Goal: Transaction & Acquisition: Purchase product/service

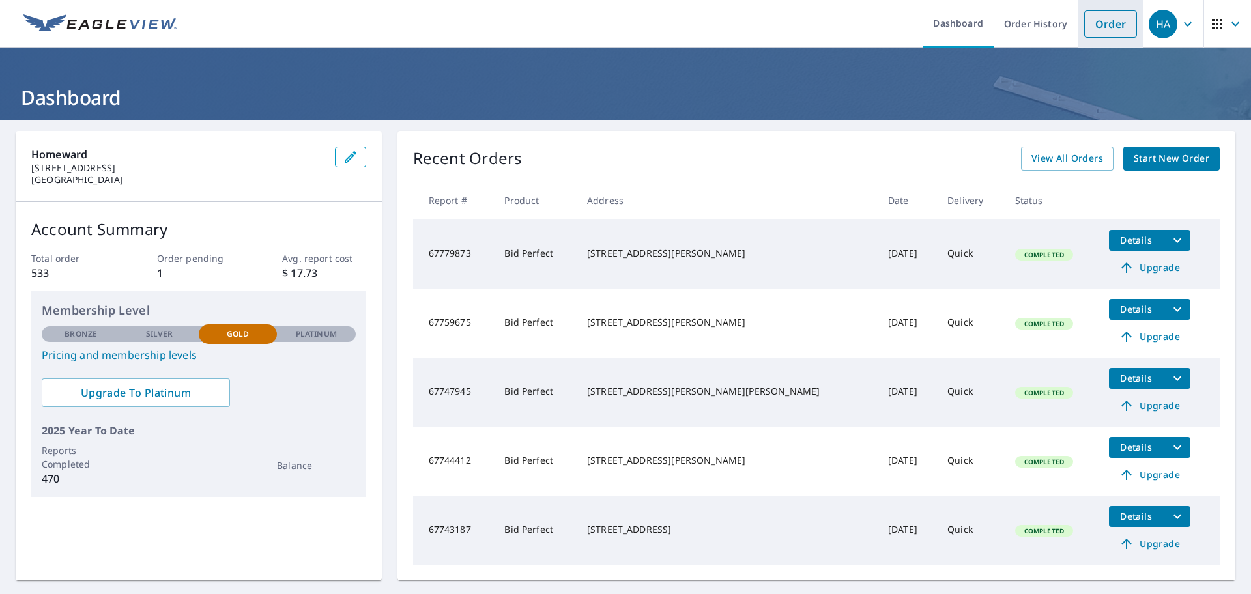
click at [1112, 25] on link "Order" at bounding box center [1110, 23] width 53 height 27
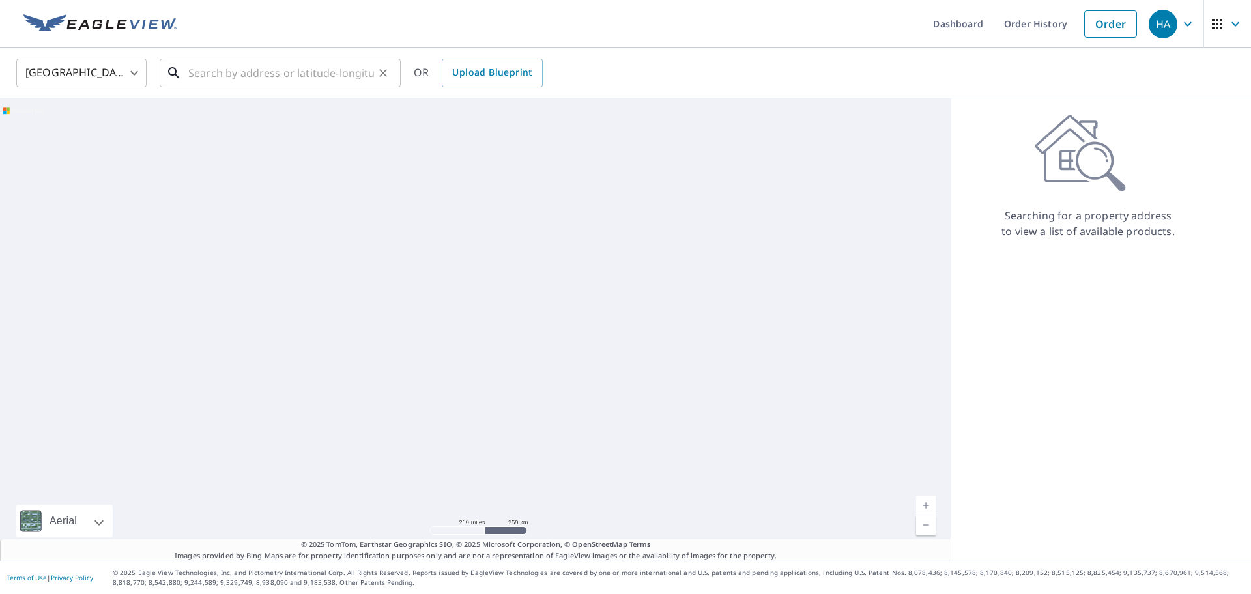
click at [351, 55] on input "text" at bounding box center [281, 73] width 186 height 36
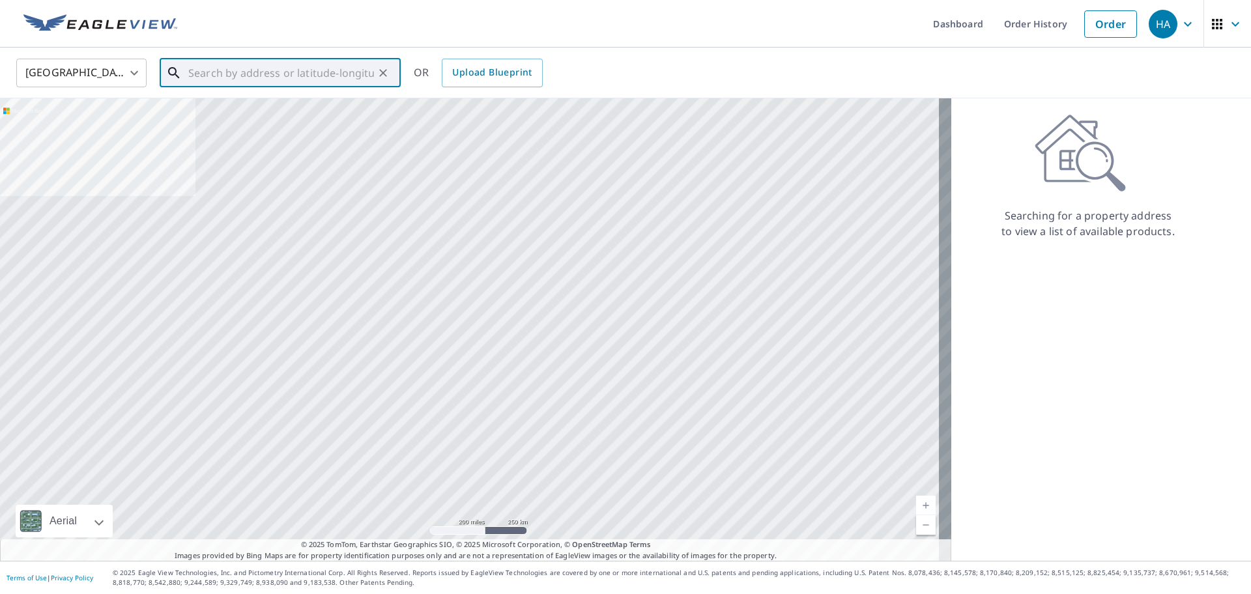
paste input "[STREET_ADDRESS]"
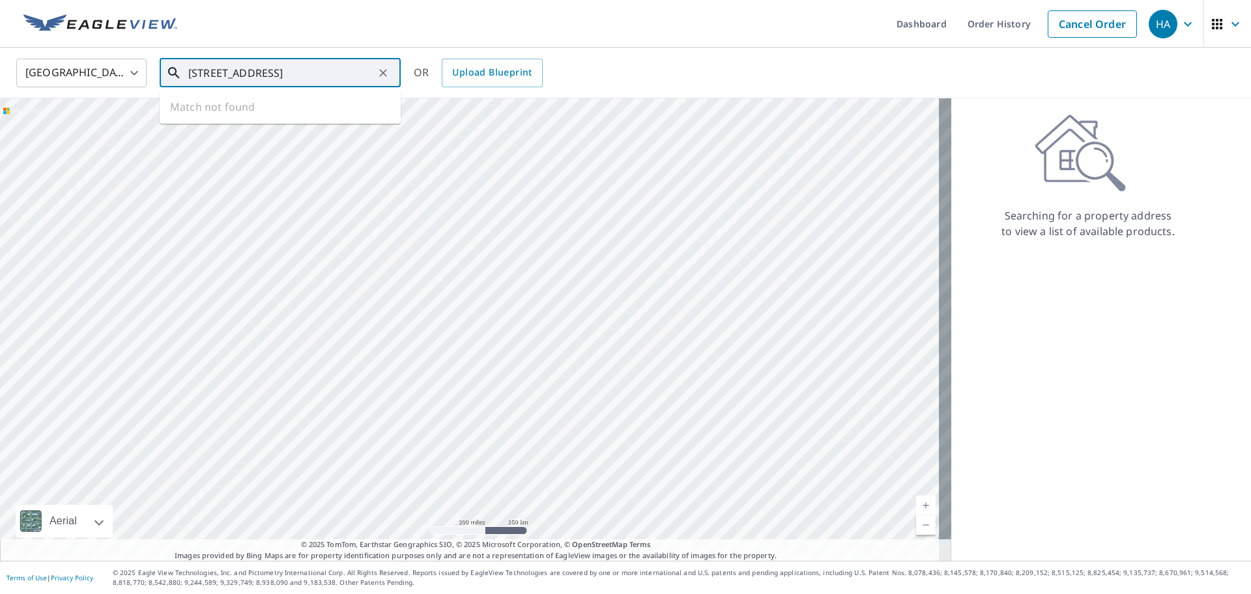
scroll to position [0, 27]
click at [307, 119] on p "[GEOGRAPHIC_DATA], NC 28273" at bounding box center [288, 125] width 205 height 13
type input "[STREET_ADDRESS]"
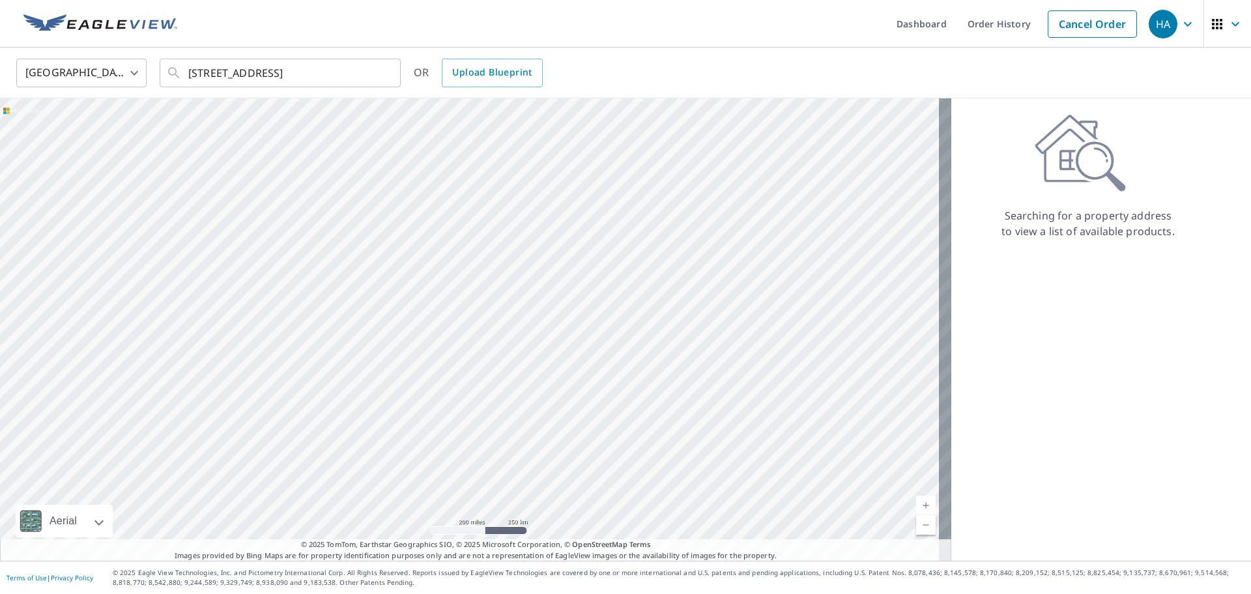
scroll to position [0, 0]
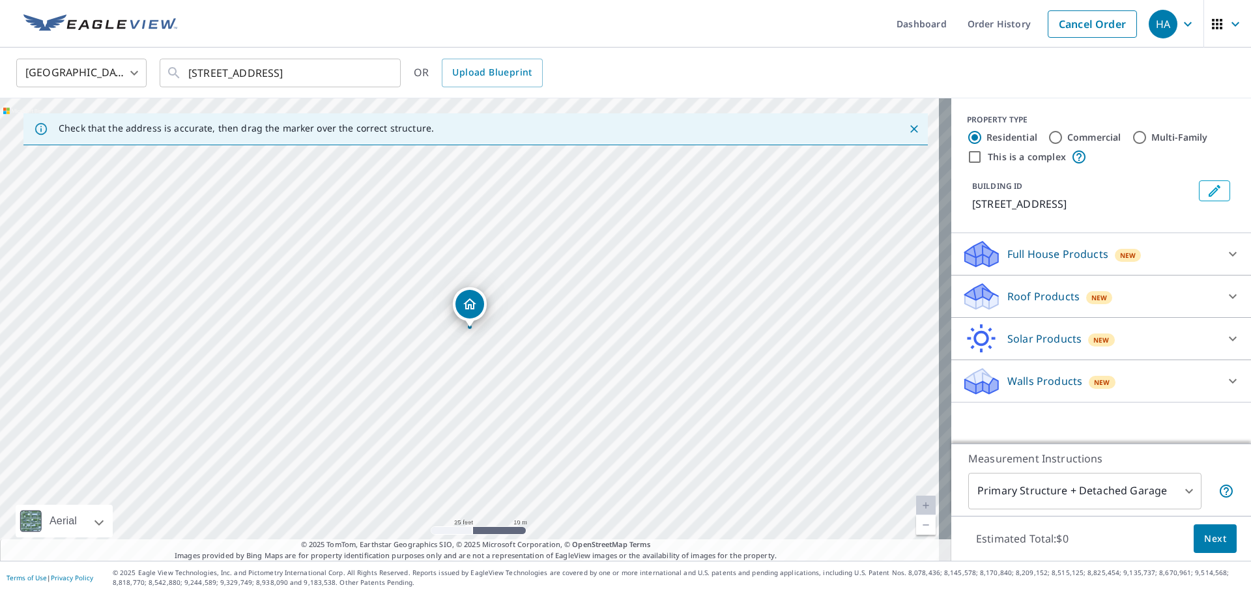
click at [1002, 307] on div "Roof Products New" at bounding box center [1089, 296] width 255 height 31
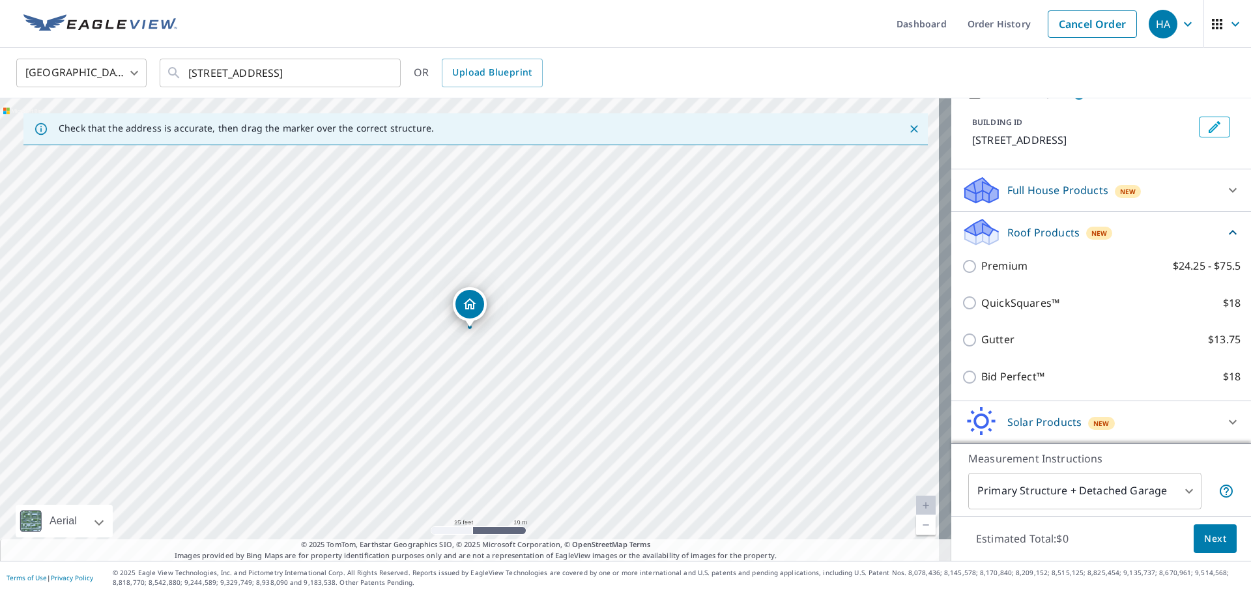
scroll to position [122, 0]
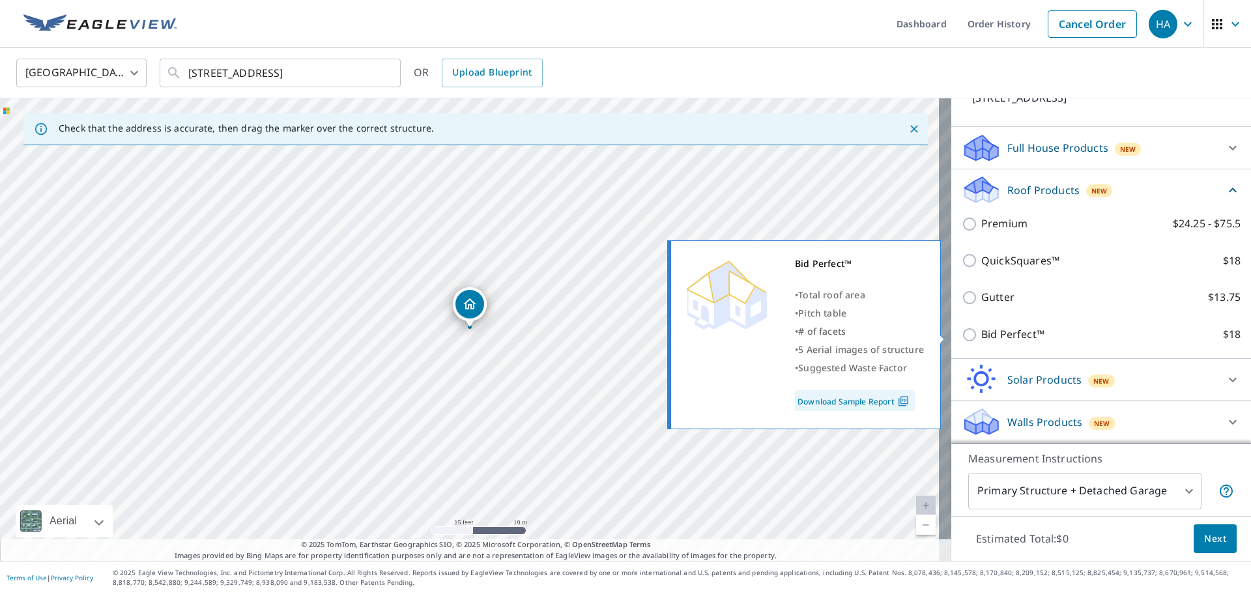
click at [962, 337] on input "Bid Perfect™ $18" at bounding box center [972, 335] width 20 height 16
checkbox input "true"
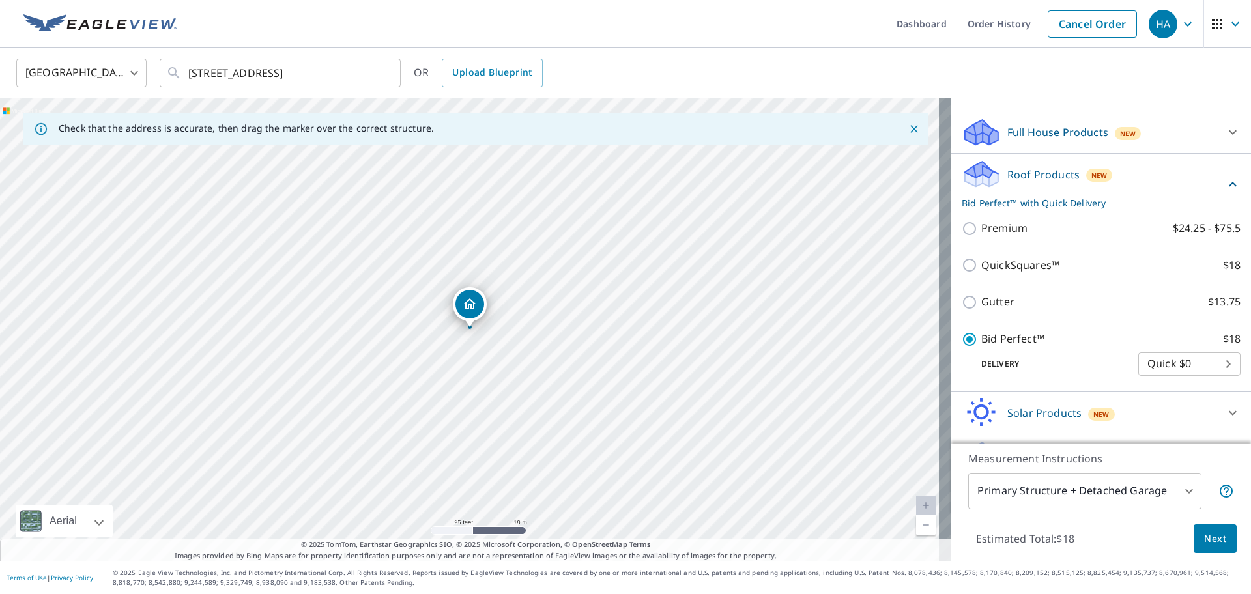
click at [1204, 538] on span "Next" at bounding box center [1215, 539] width 22 height 16
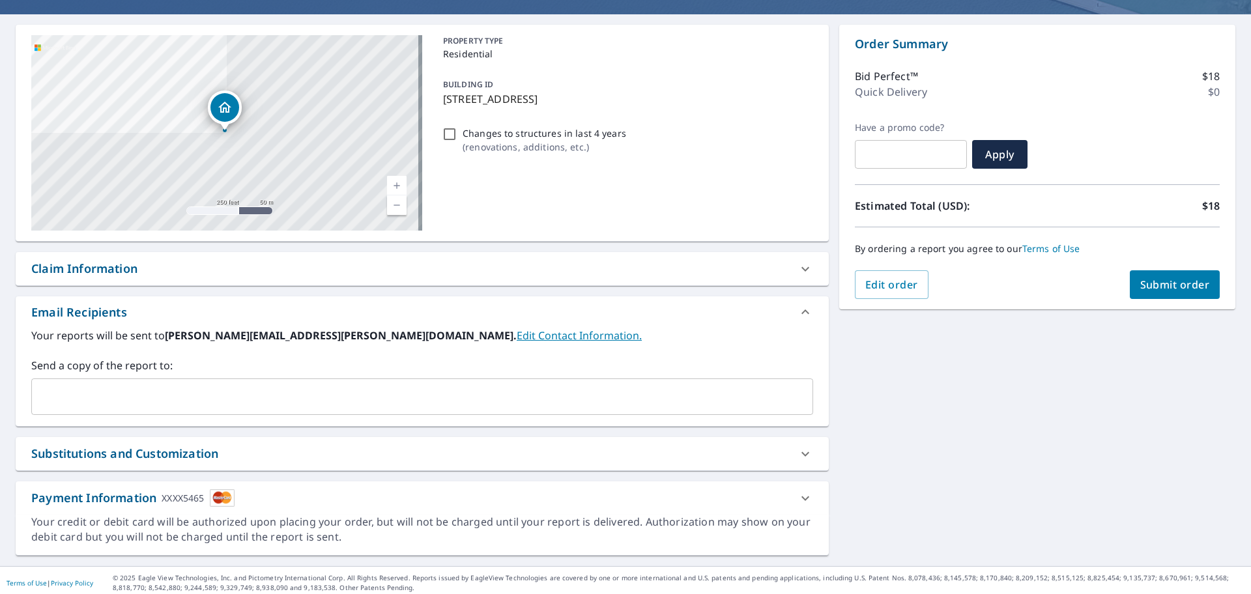
scroll to position [111, 0]
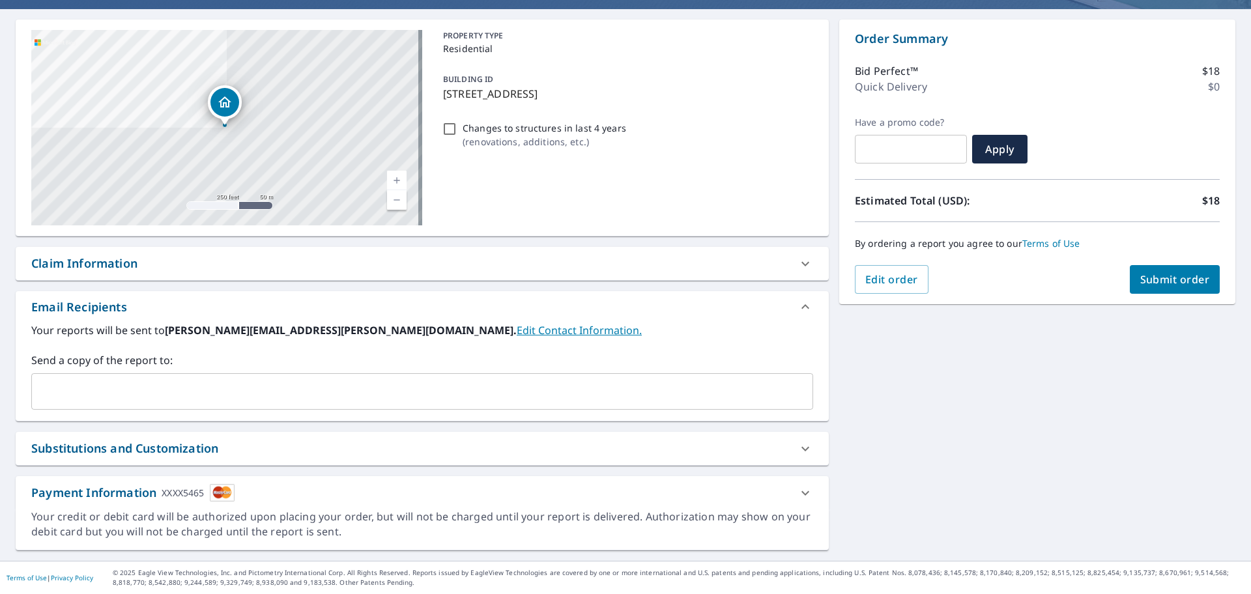
click at [460, 394] on input "text" at bounding box center [412, 391] width 751 height 25
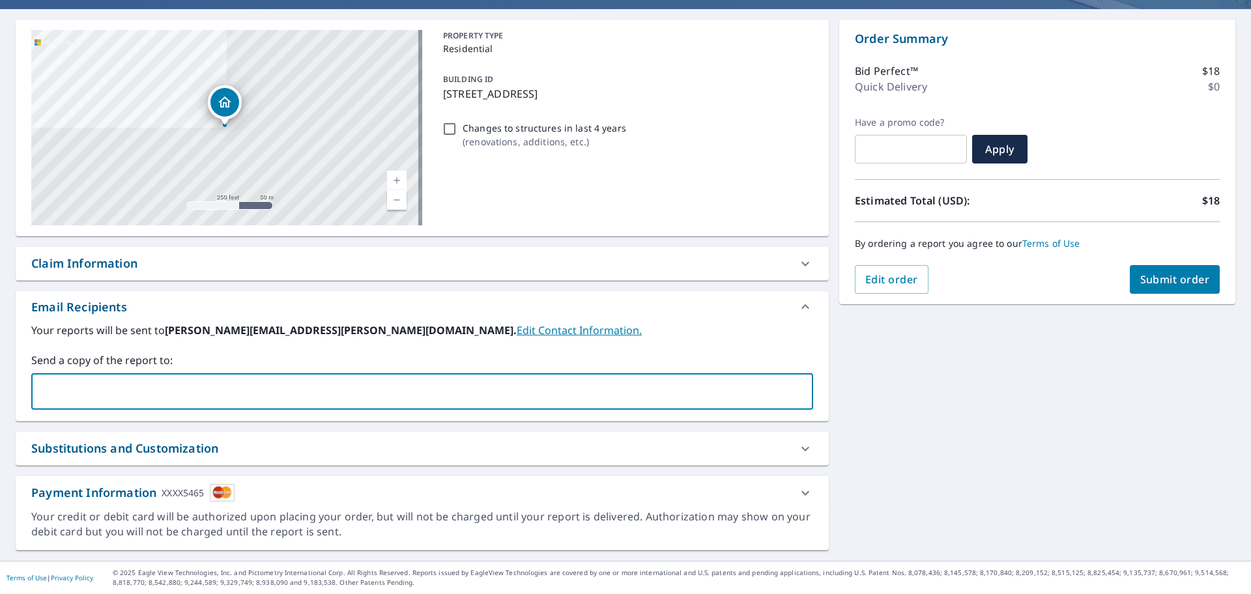
type input "b"
type input "[PERSON_NAME][EMAIL_ADDRESS][DOMAIN_NAME]"
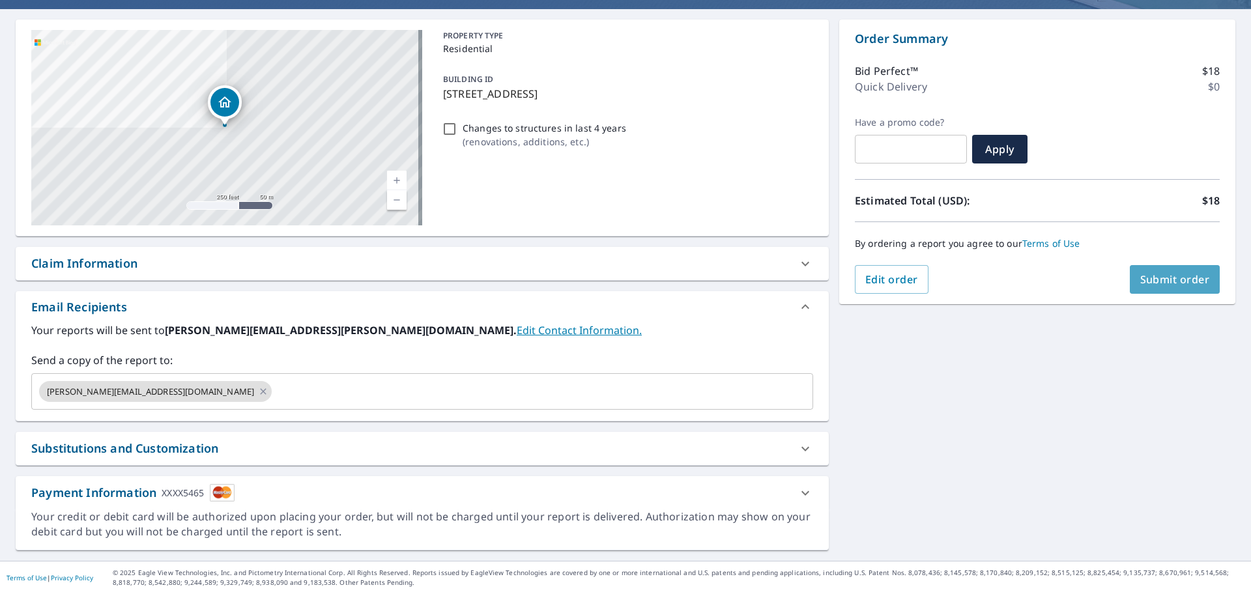
click at [1172, 290] on button "Submit order" at bounding box center [1175, 279] width 91 height 29
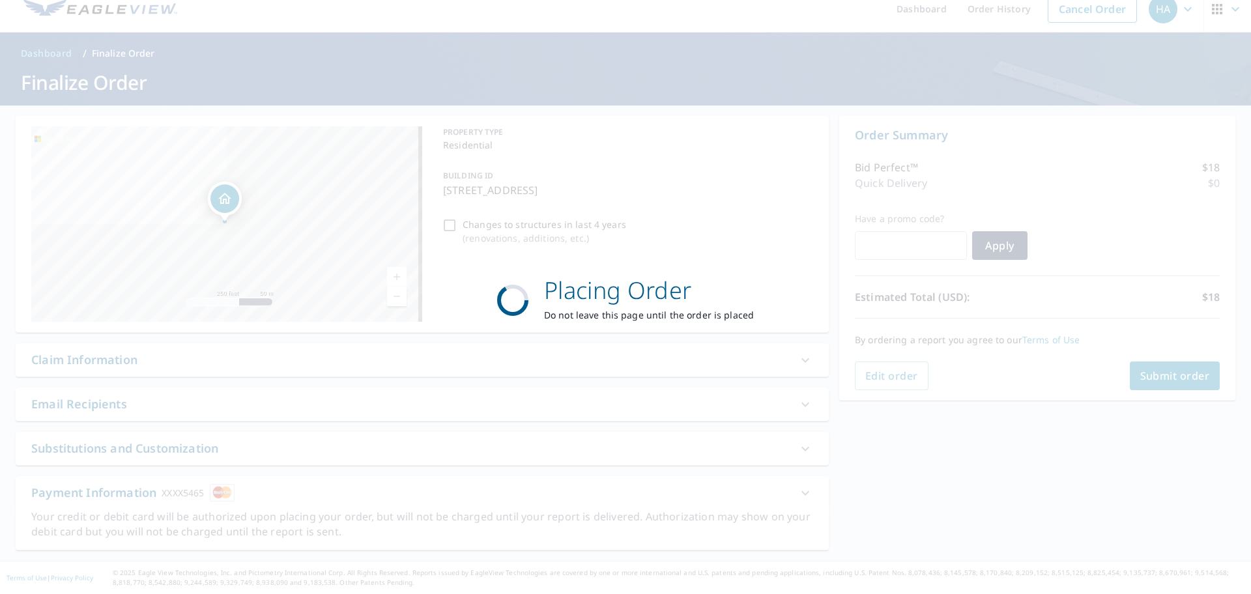
scroll to position [15, 0]
